Goal: Obtain resource: Obtain resource

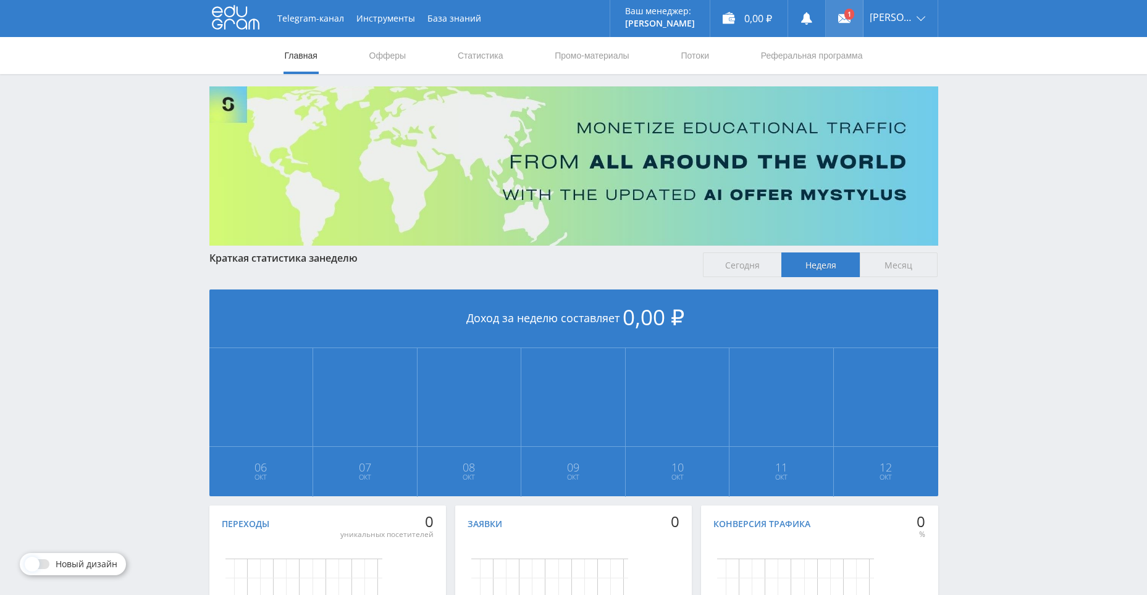
click at [847, 17] on link at bounding box center [844, 18] width 37 height 37
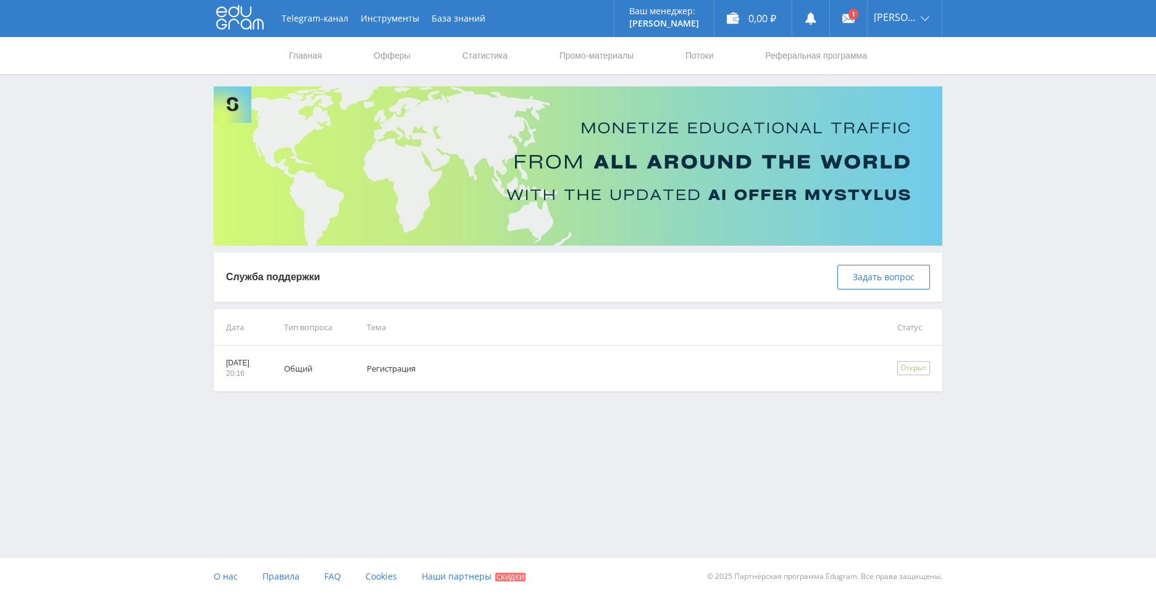
click at [256, 20] on use at bounding box center [240, 18] width 48 height 24
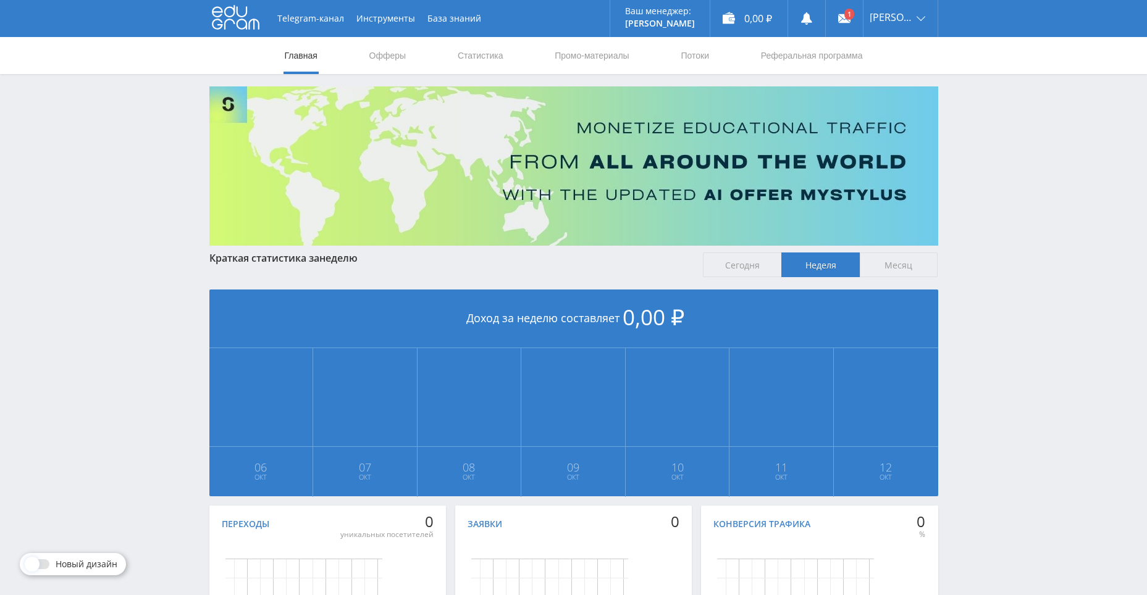
click at [395, 64] on link "Офферы" at bounding box center [388, 55] width 40 height 37
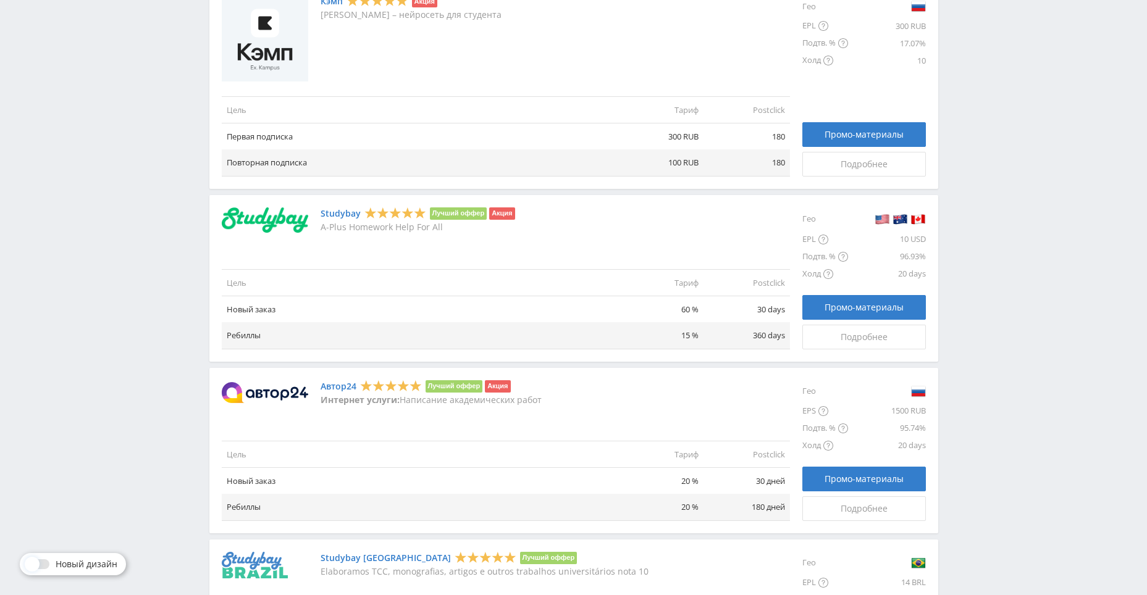
scroll to position [618, 0]
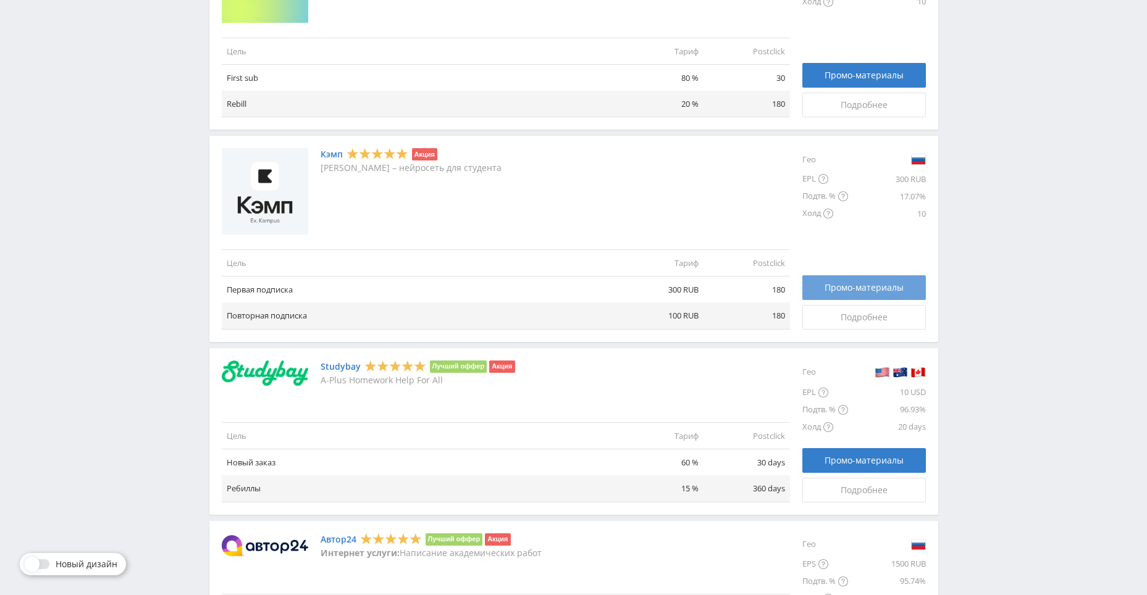
click at [863, 287] on span "Промо-материалы" at bounding box center [863, 288] width 79 height 10
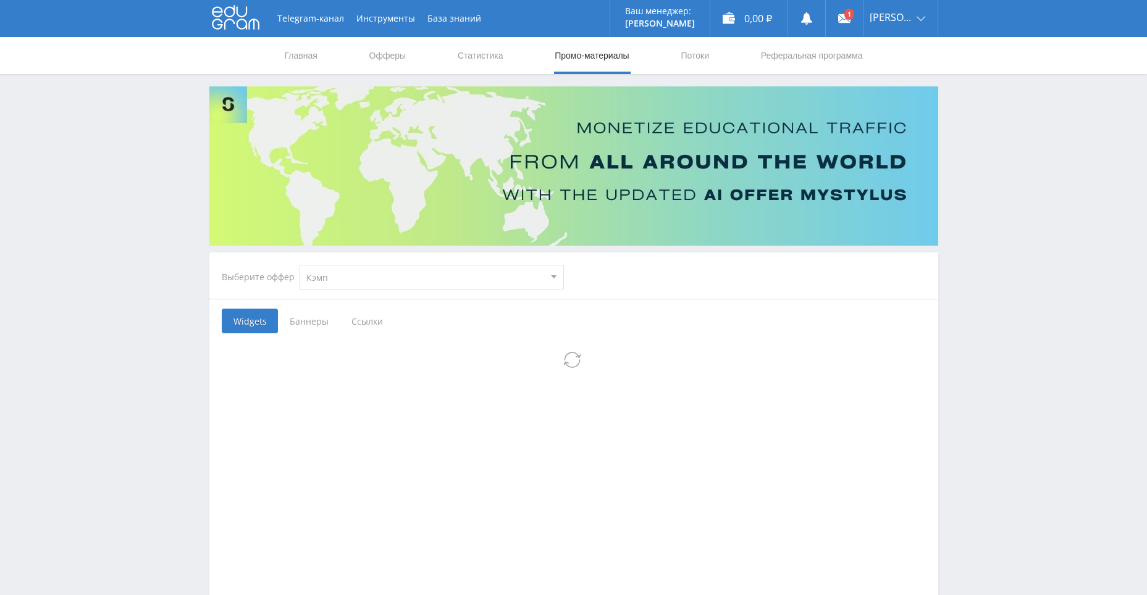
select select "340"
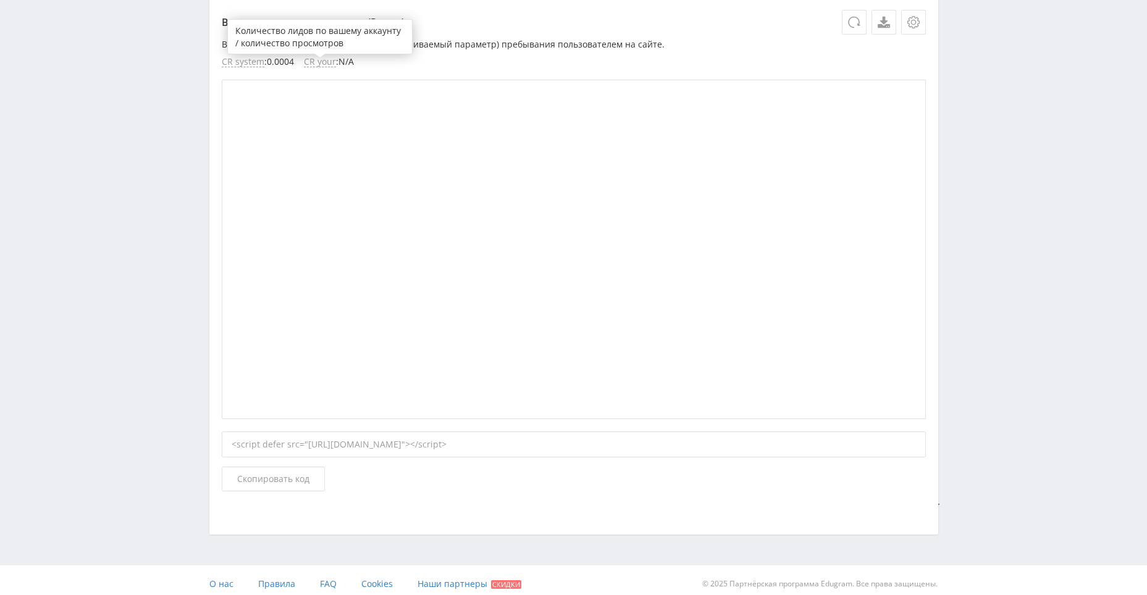
scroll to position [2954, 0]
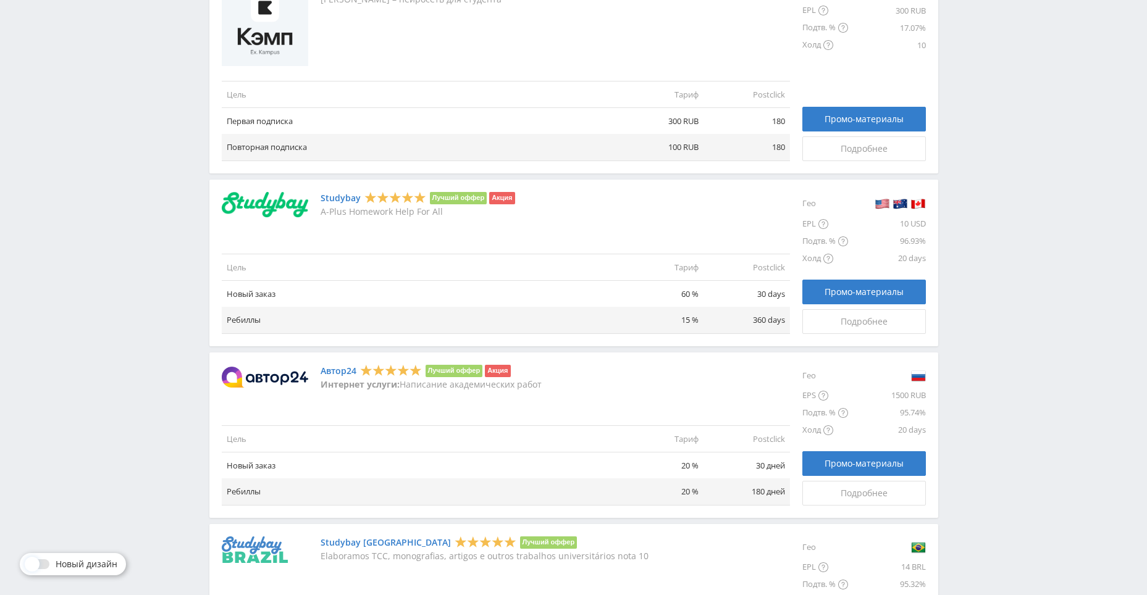
scroll to position [578, 0]
